Goal: Task Accomplishment & Management: Manage account settings

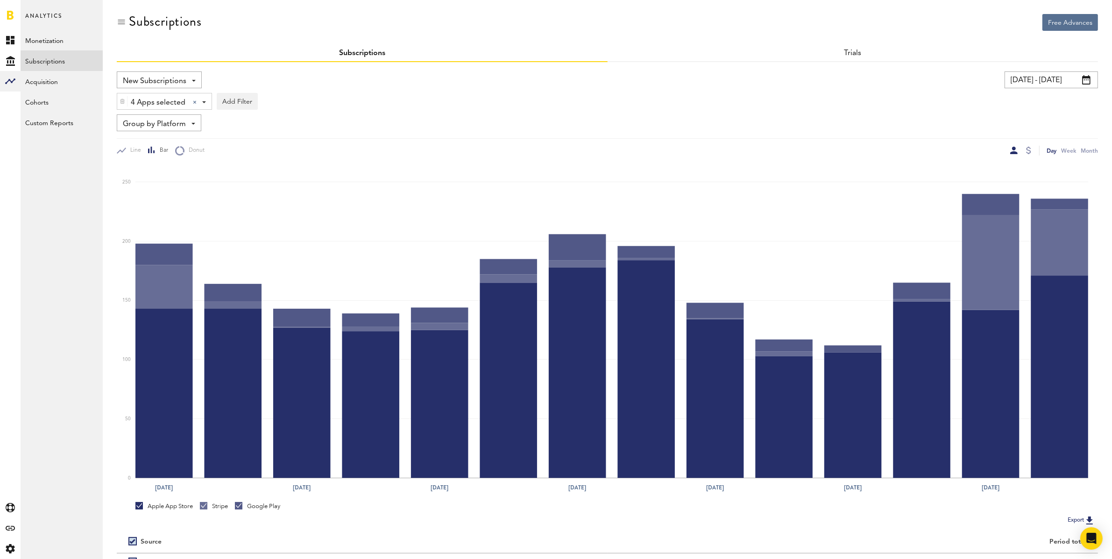
click at [1057, 84] on input "[DATE] - [DATE]" at bounding box center [1051, 79] width 93 height 17
click at [1060, 80] on input "[DATE] - [DATE]" at bounding box center [1051, 79] width 93 height 17
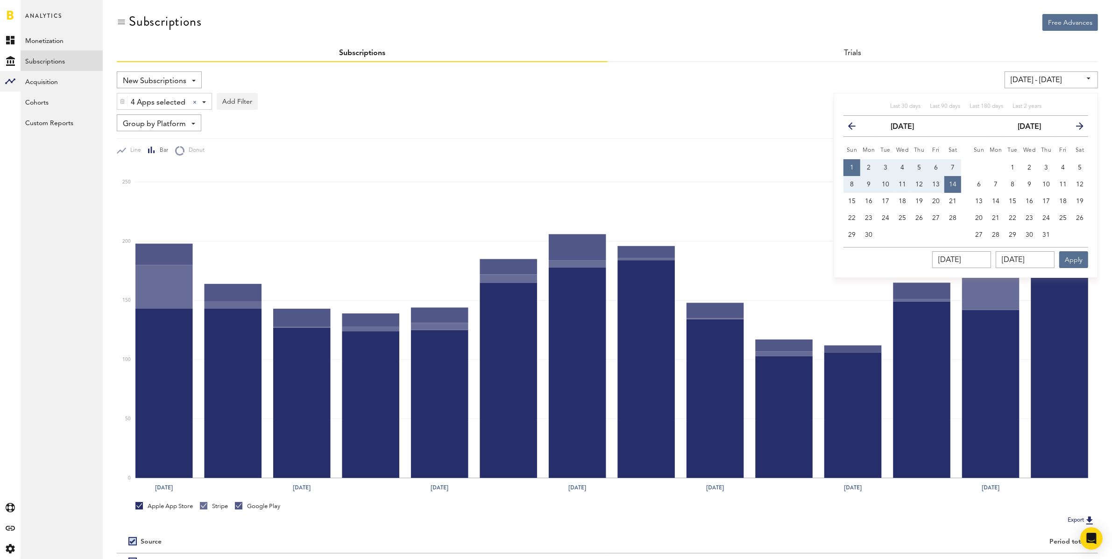
click at [854, 168] on span "1" at bounding box center [852, 167] width 4 height 7
type input "[DATE] - [DATE]"
type input "[DATE]"
drag, startPoint x: 854, startPoint y: 199, endPoint x: 871, endPoint y: 213, distance: 22.6
click at [854, 199] on span "15" at bounding box center [851, 201] width 7 height 7
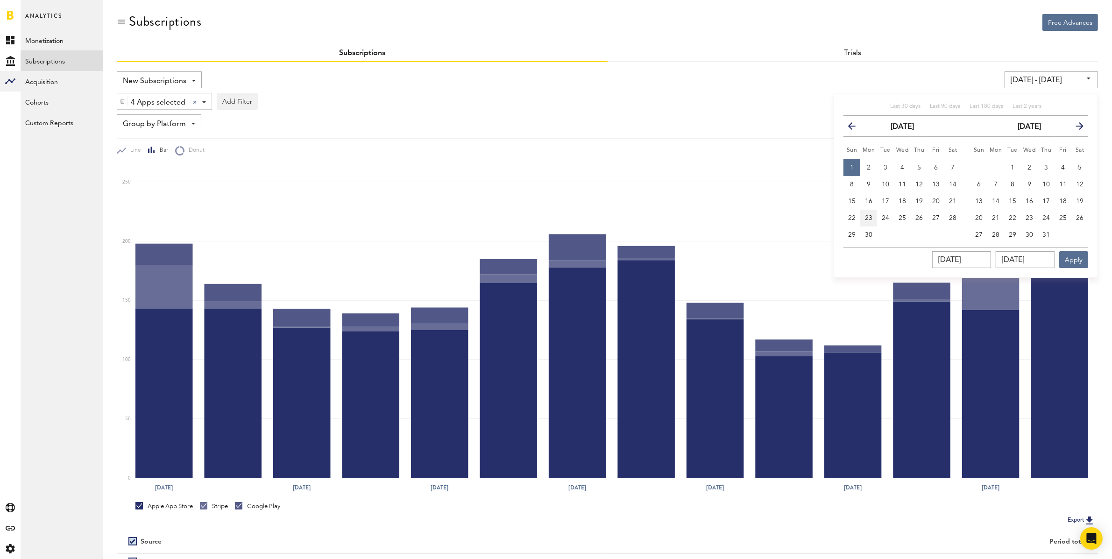
type input "[DATE] - [DATE]"
type input "[DATE]"
click at [1077, 257] on button "Apply" at bounding box center [1074, 259] width 29 height 17
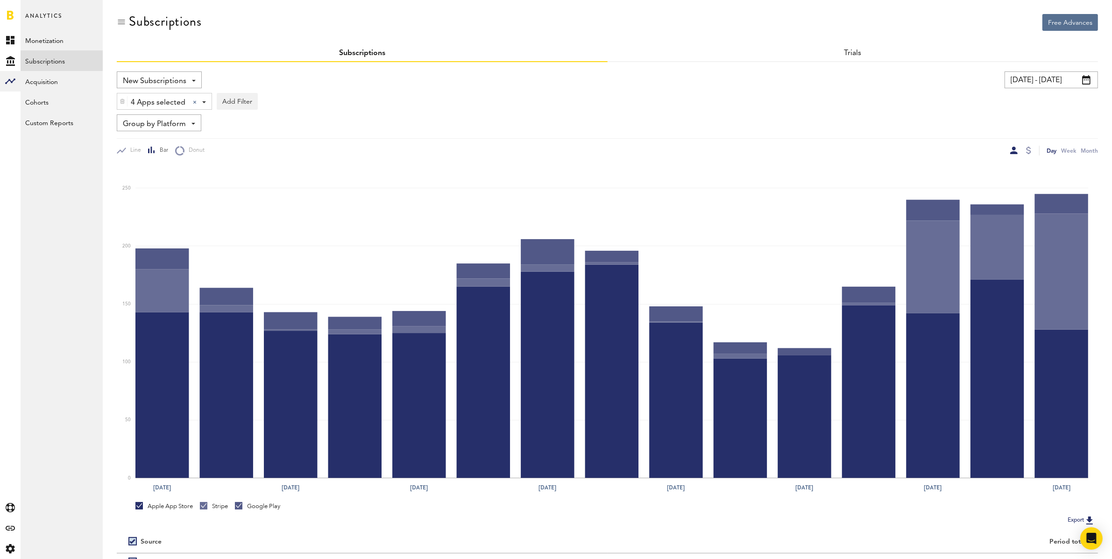
click at [1062, 70] on div "New Subscriptions Revenue MRR Actives Trial Status Billing Retries New Subscrip…" at bounding box center [608, 341] width 982 height 559
click at [1058, 76] on input "09/01/24 - 09/15/24" at bounding box center [1051, 79] width 93 height 17
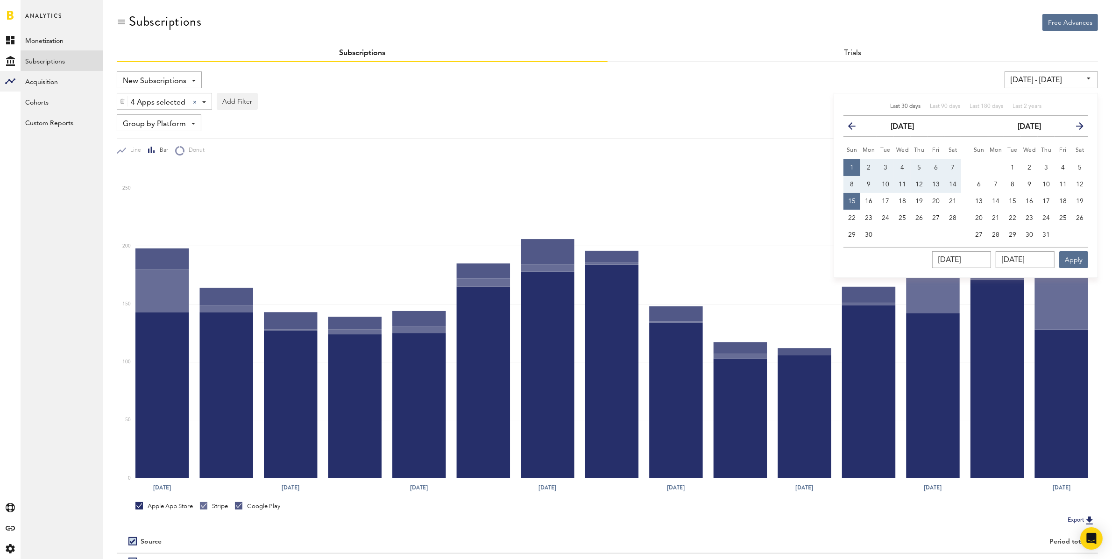
click at [911, 105] on span "Last 30 days" at bounding box center [906, 107] width 30 height 6
type input "08/16/25 - 09/15/25"
type input "08/16/2025"
type input "[DATE]"
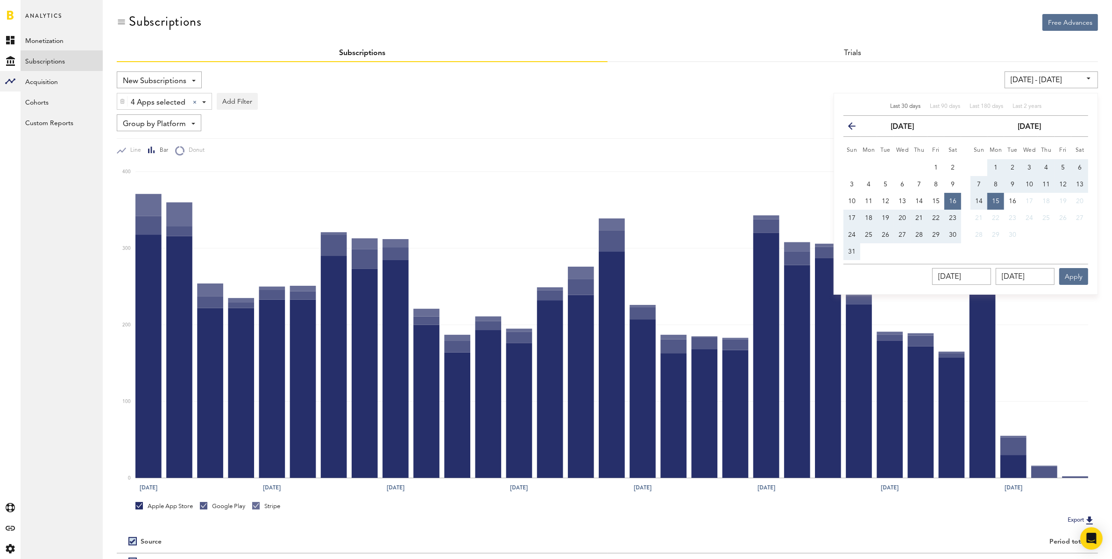
click at [998, 166] on span "1" at bounding box center [996, 167] width 4 height 7
type input "08/16/25 - 09/01/25"
type input "[DATE]"
click at [983, 200] on span "14" at bounding box center [979, 201] width 7 height 7
type input "09/14/25 - 09/14/25"
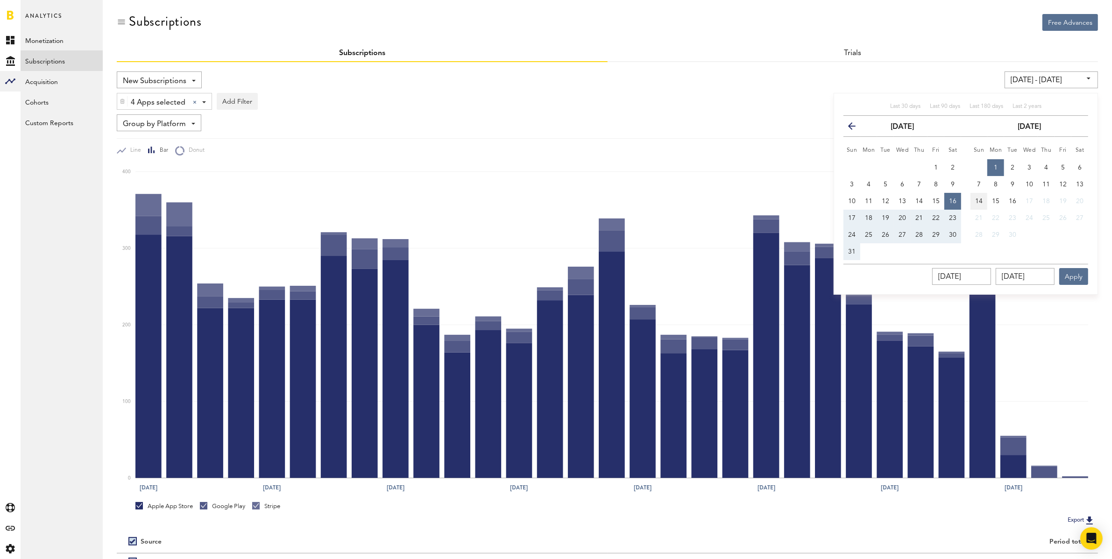
type input "[DATE]"
click at [998, 166] on span "1" at bounding box center [996, 167] width 4 height 7
type input "[DATE] - [DATE]"
type input "[DATE]"
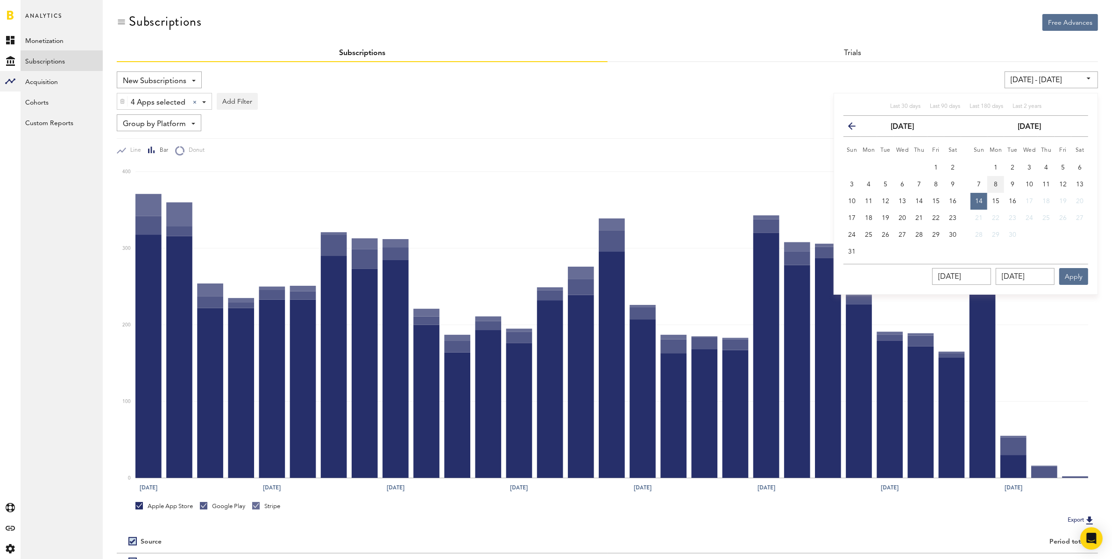
type input "[DATE]"
click at [998, 199] on span "15" at bounding box center [995, 201] width 7 height 7
type input "[DATE] - [DATE]"
type input "[DATE]"
click at [1075, 275] on button "Apply" at bounding box center [1074, 276] width 29 height 17
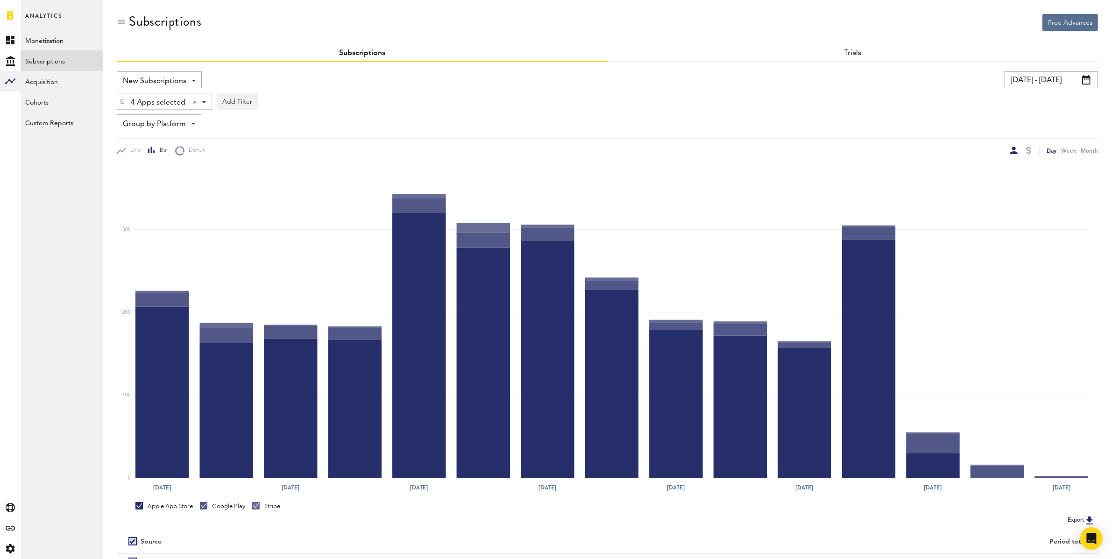
click at [947, 25] on div "Subscriptions" at bounding box center [608, 29] width 982 height 31
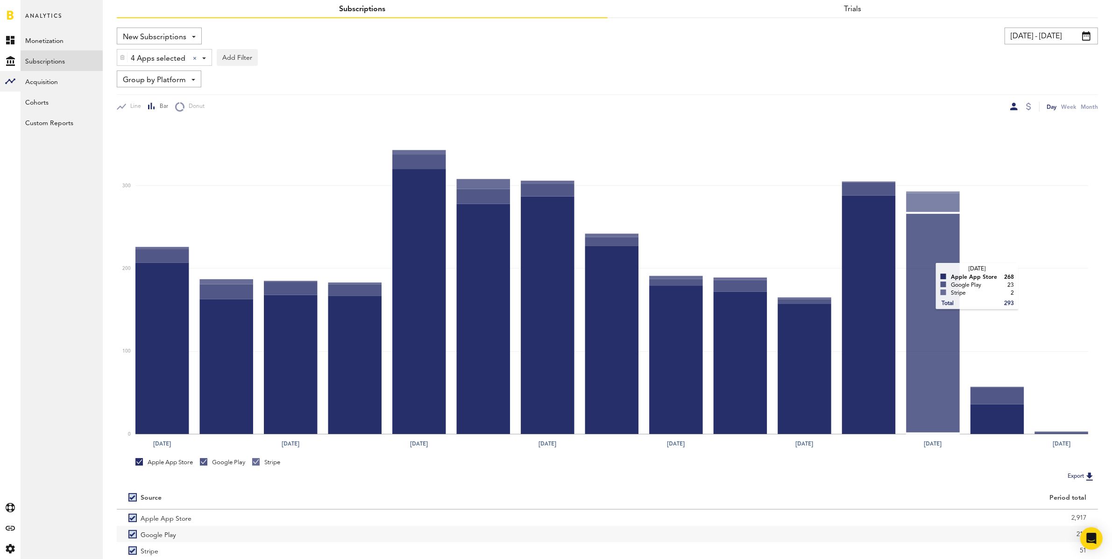
scroll to position [94, 0]
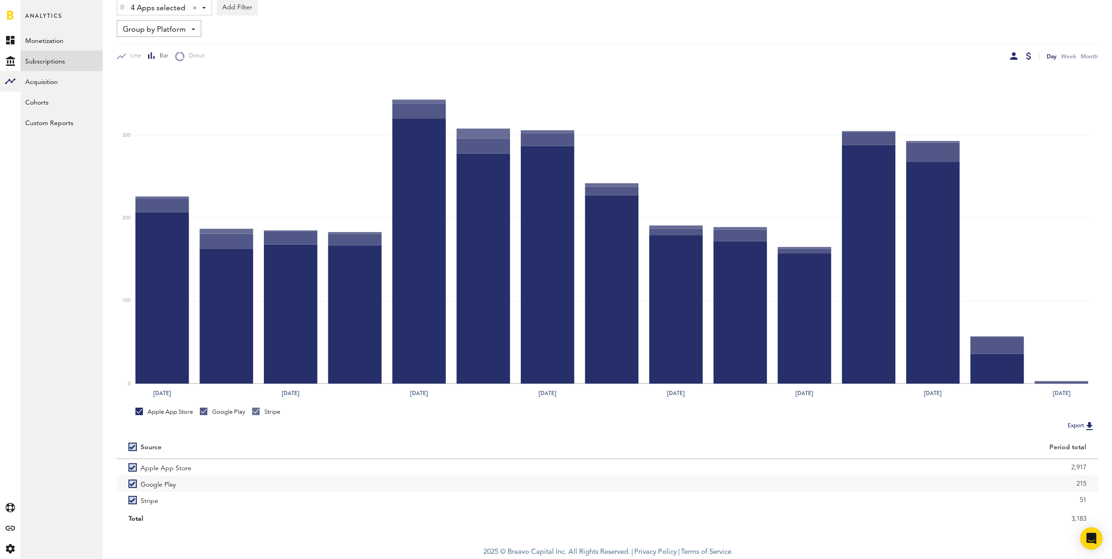
click at [1030, 56] on div at bounding box center [1028, 55] width 5 height 7
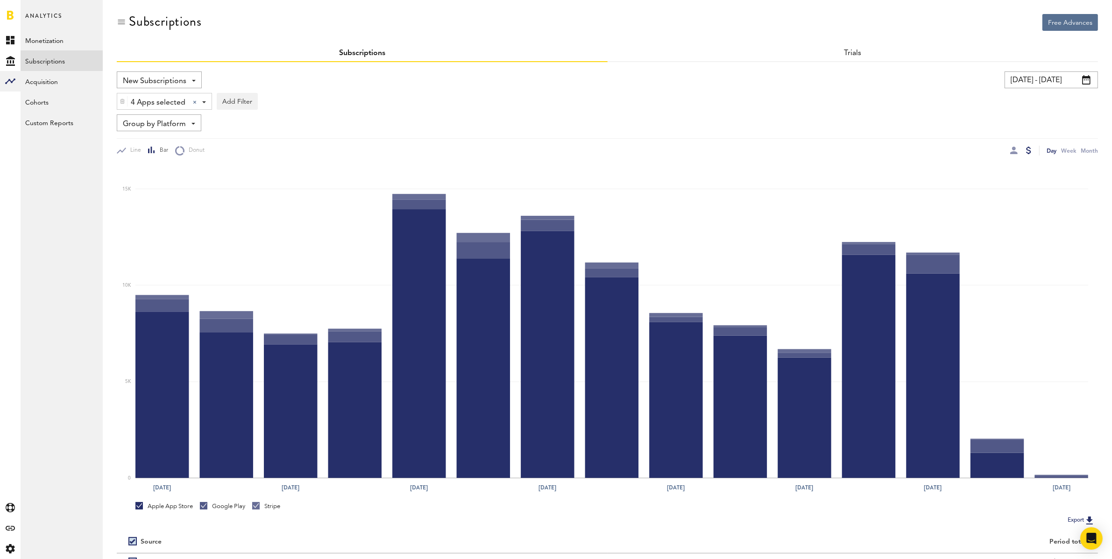
click at [1055, 81] on input "[DATE] - [DATE]" at bounding box center [1051, 79] width 93 height 17
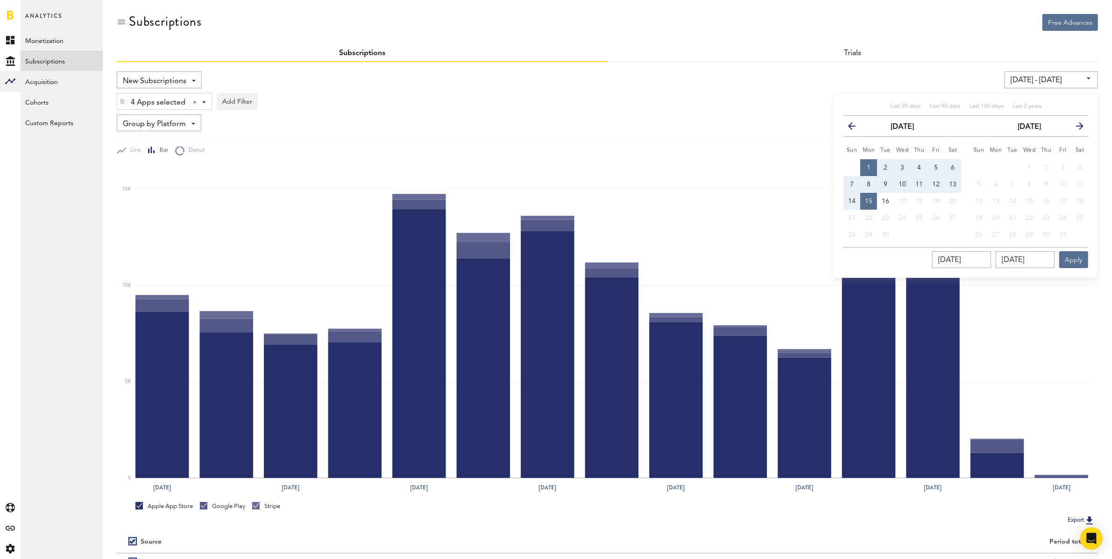
click at [955, 185] on span "13" at bounding box center [952, 184] width 7 height 7
type input "[DATE] - [DATE]"
type input "[DATE]"
click at [1069, 261] on button "Apply" at bounding box center [1074, 259] width 29 height 17
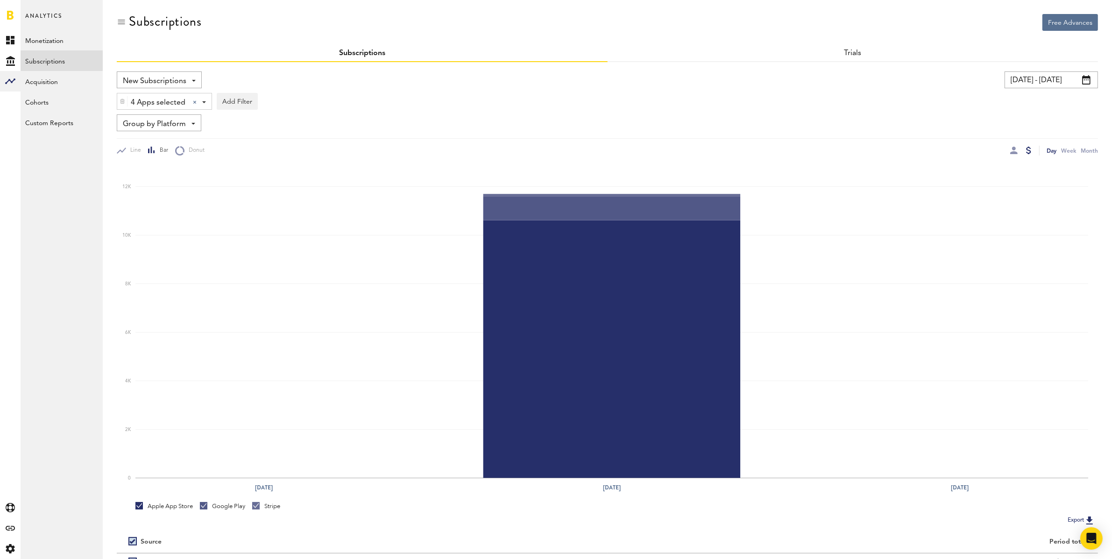
click at [1081, 519] on button "Export" at bounding box center [1081, 520] width 33 height 12
click at [1044, 79] on input "[DATE] - [DATE]" at bounding box center [1051, 79] width 93 height 17
drag, startPoint x: 869, startPoint y: 166, endPoint x: 865, endPoint y: 186, distance: 20.1
click at [869, 166] on span "1" at bounding box center [869, 167] width 4 height 7
type input "[DATE] - [DATE]"
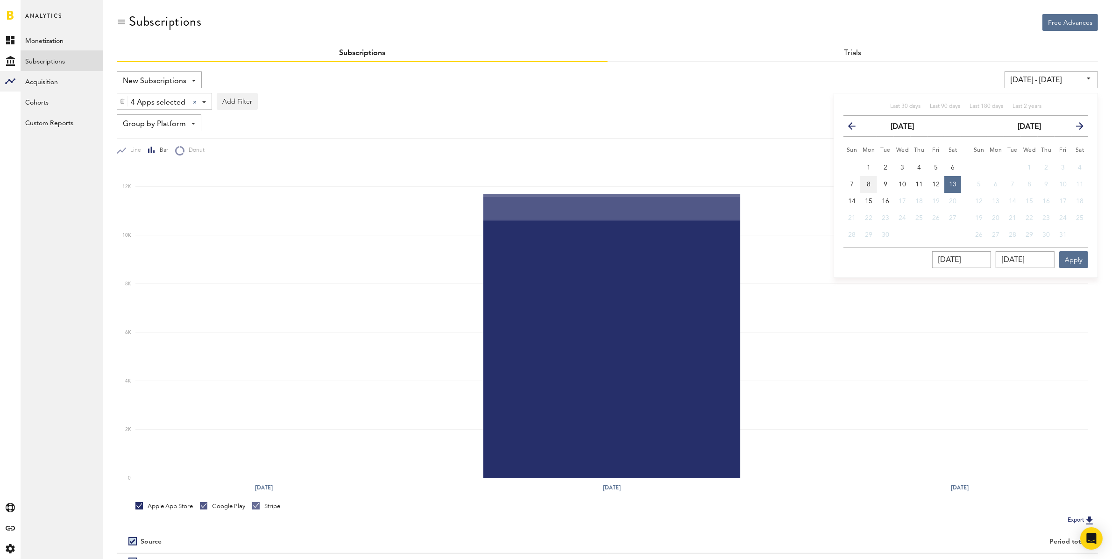
type input "[DATE]"
click at [854, 200] on span "14" at bounding box center [851, 201] width 7 height 7
type input "[DATE] - [DATE]"
type input "[DATE]"
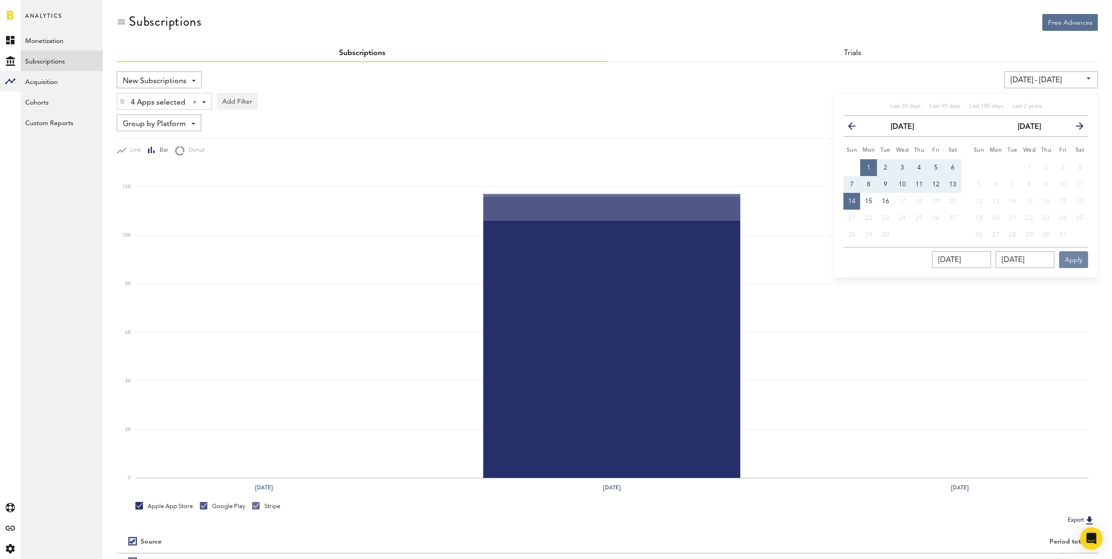
click at [1077, 256] on button "Apply" at bounding box center [1074, 259] width 29 height 17
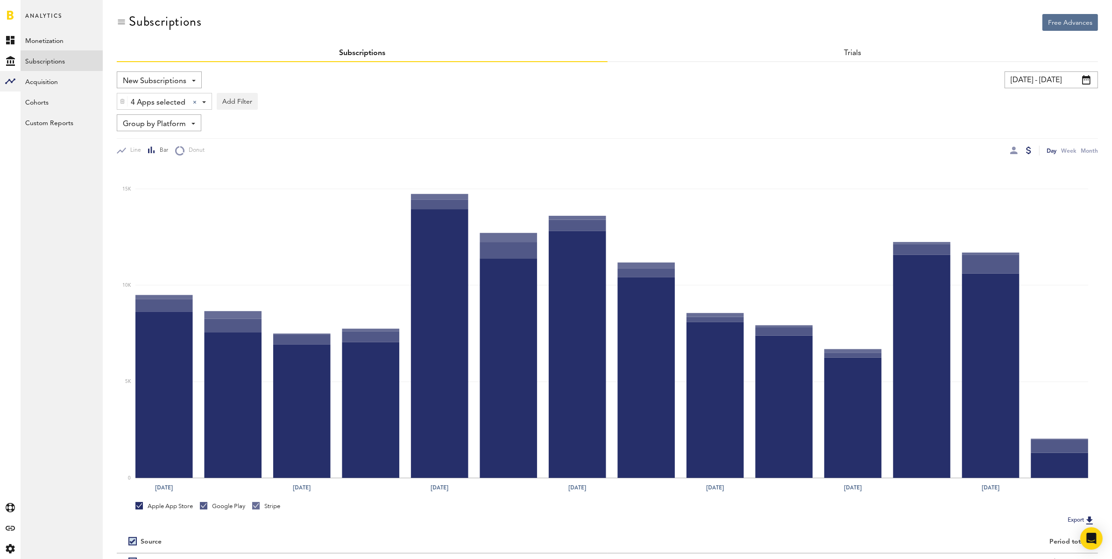
click at [1055, 84] on input "[DATE] - [DATE]" at bounding box center [1051, 79] width 93 height 17
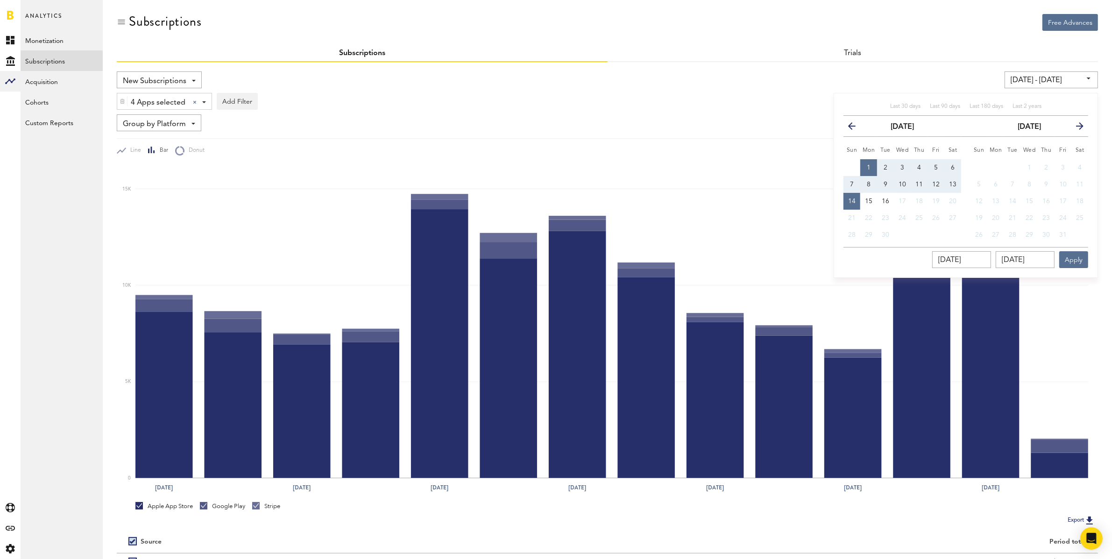
drag, startPoint x: 874, startPoint y: 169, endPoint x: 878, endPoint y: 175, distance: 7.0
click at [874, 169] on button "1" at bounding box center [869, 167] width 17 height 17
click at [958, 185] on button "13" at bounding box center [953, 184] width 17 height 17
type input "[DATE] - [DATE]"
type input "[DATE]"
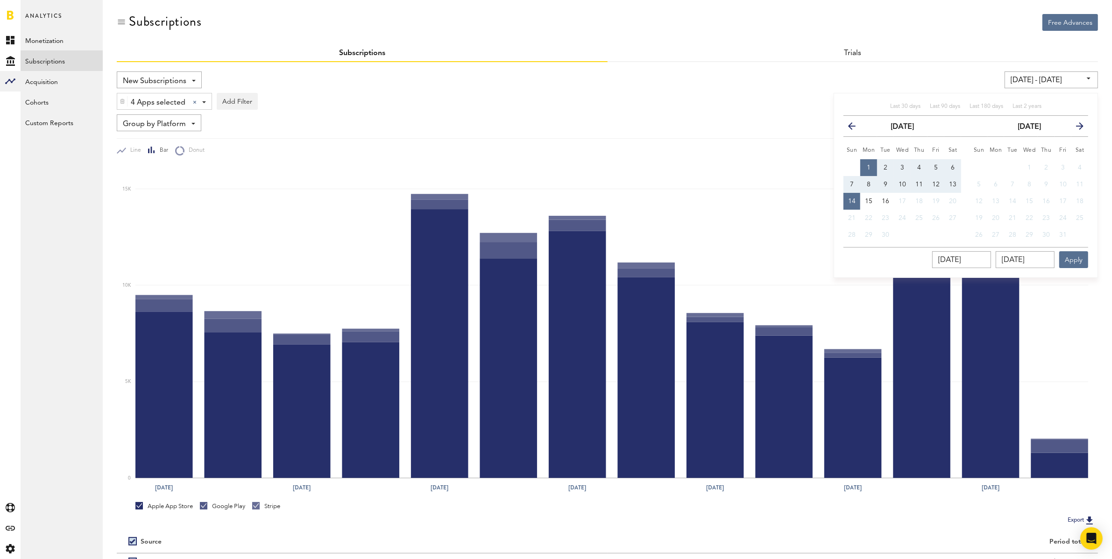
type input "[DATE]"
click at [872, 167] on button "1" at bounding box center [869, 167] width 17 height 17
type input "[DATE] - [DATE]"
type input "[DATE]"
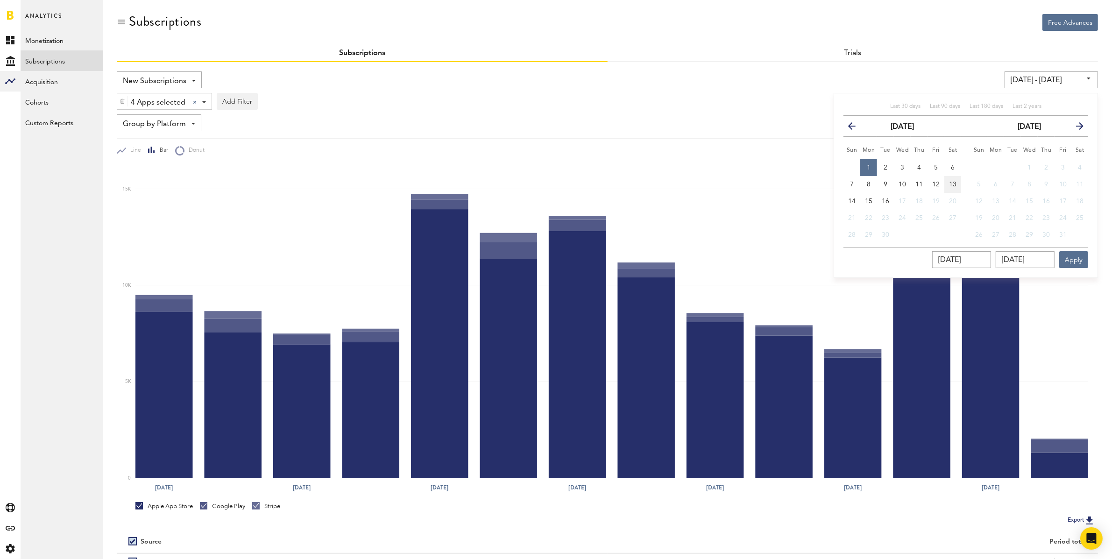
click at [955, 185] on span "13" at bounding box center [952, 184] width 7 height 7
type input "[DATE] - [DATE]"
type input "[DATE]"
click at [1074, 257] on button "Apply" at bounding box center [1074, 259] width 29 height 17
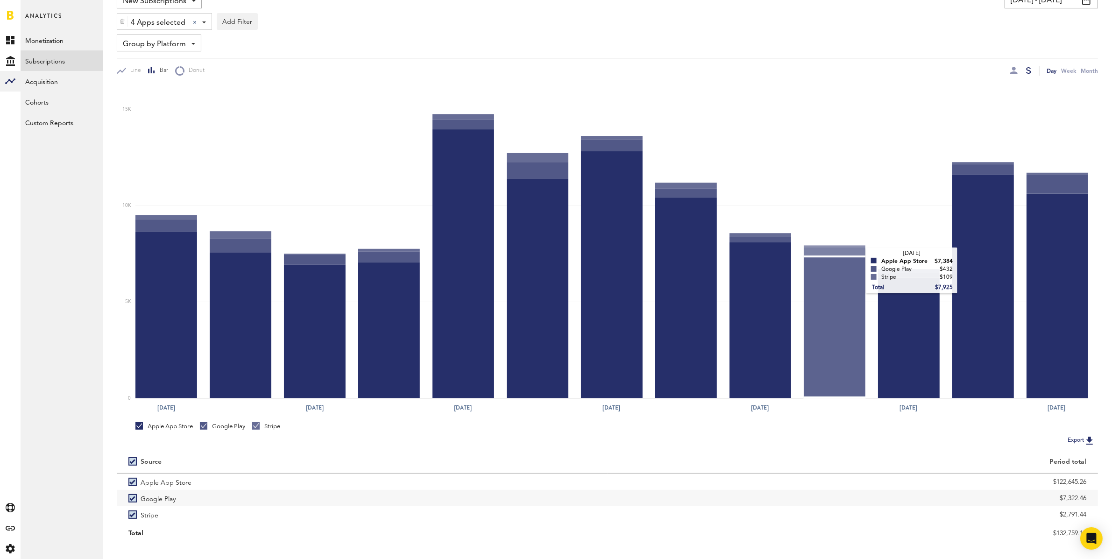
scroll to position [94, 0]
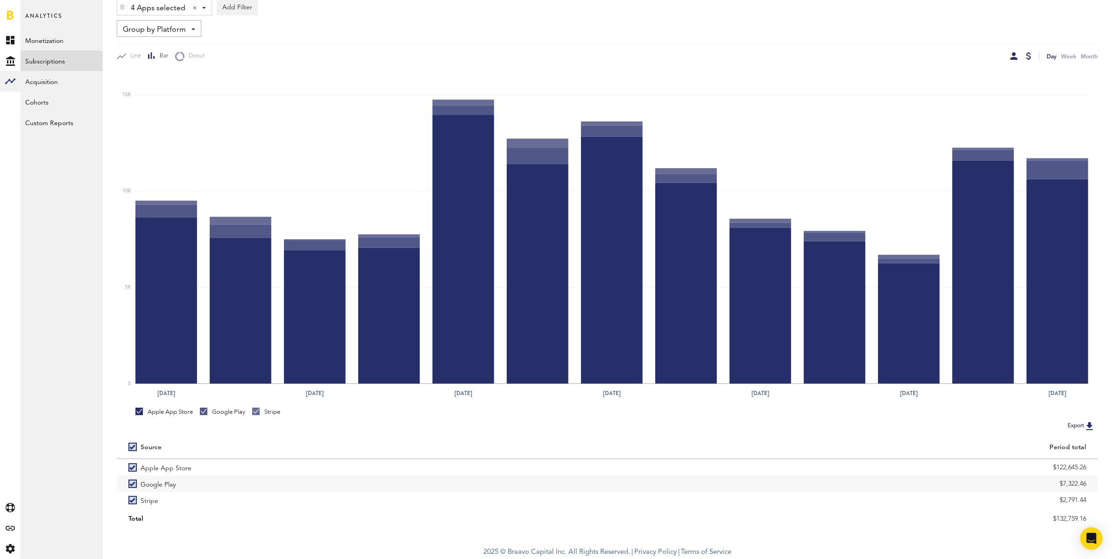
click at [1016, 56] on div at bounding box center [1014, 55] width 7 height 7
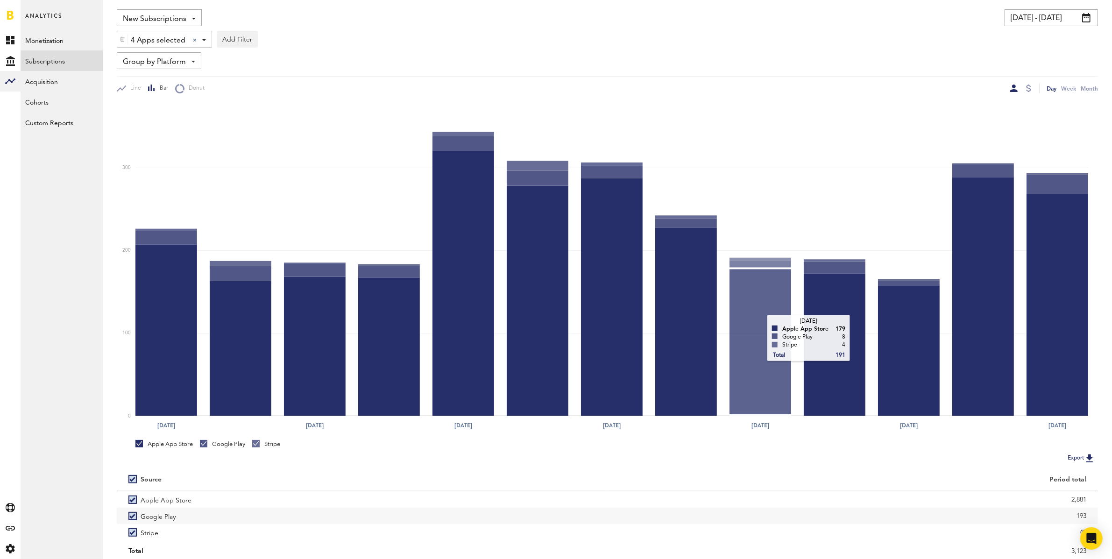
scroll to position [94, 0]
